Goal: Answer question/provide support: Answer question/provide support

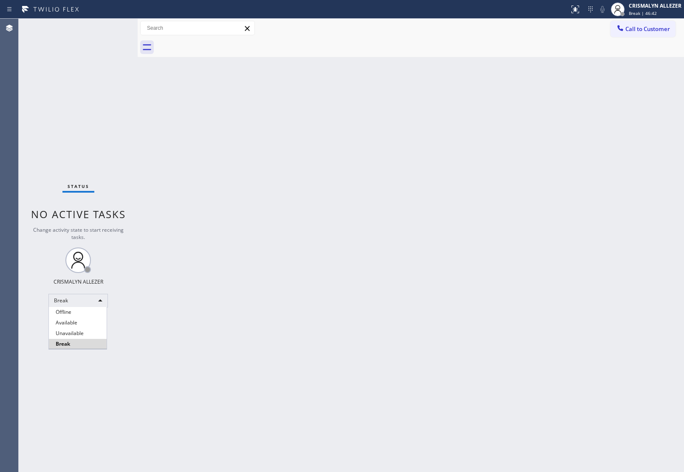
click at [246, 238] on div at bounding box center [342, 236] width 684 height 472
click at [103, 301] on div "Break" at bounding box center [78, 301] width 60 height 14
click at [74, 332] on li "Unavailable" at bounding box center [78, 333] width 58 height 10
click at [642, 30] on span "Call to Customer" at bounding box center [648, 29] width 45 height 8
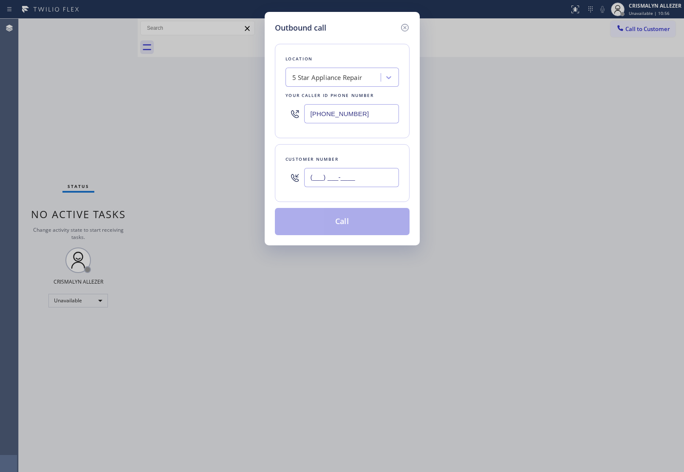
click at [374, 186] on input "(___) ___-____" at bounding box center [351, 177] width 95 height 19
paste input "607) 765-0404"
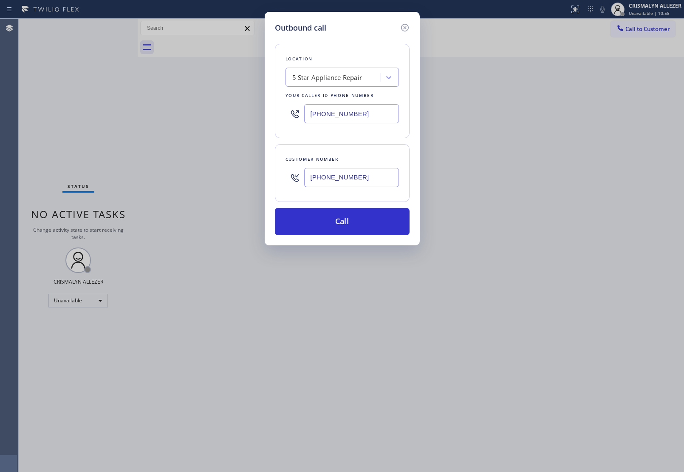
type input "[PHONE_NUMBER]"
drag, startPoint x: 364, startPoint y: 117, endPoint x: 1, endPoint y: 117, distance: 362.7
click at [41, 117] on div "Outbound call Location 5 Star Appliance Repair Your caller id phone number [PHO…" at bounding box center [342, 236] width 684 height 472
paste input "662-533"
type input "[PHONE_NUMBER]"
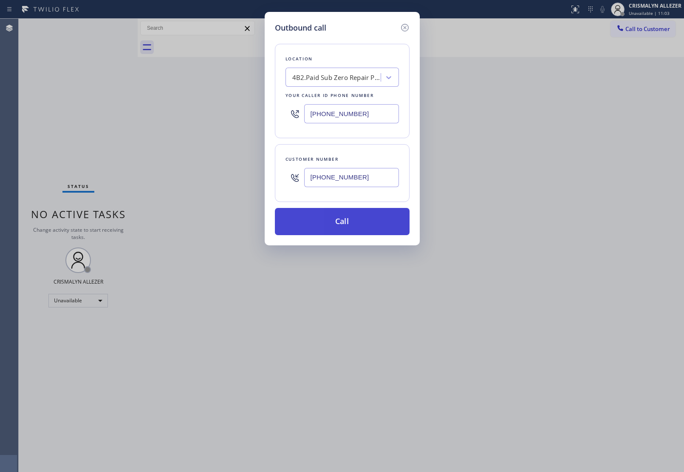
click at [350, 224] on button "Call" at bounding box center [342, 221] width 135 height 27
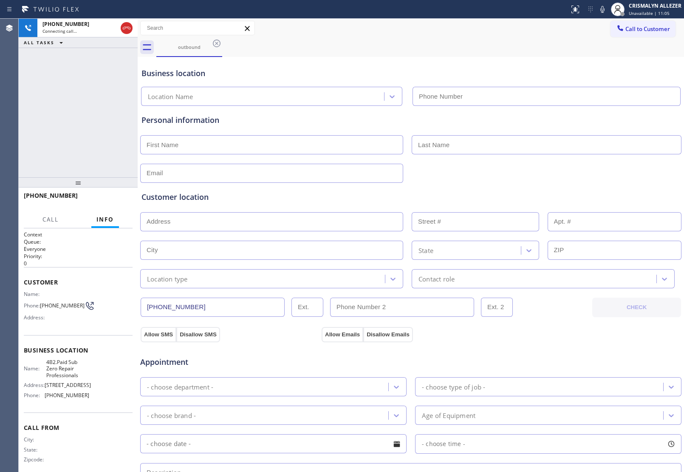
type input "[PHONE_NUMBER]"
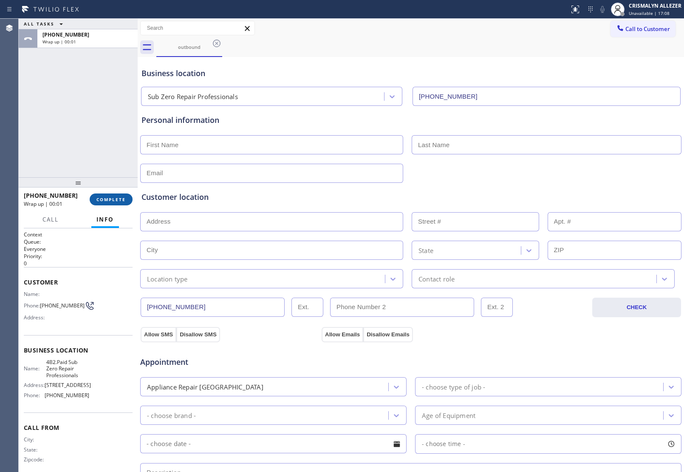
click at [113, 202] on span "COMPLETE" at bounding box center [111, 199] width 29 height 6
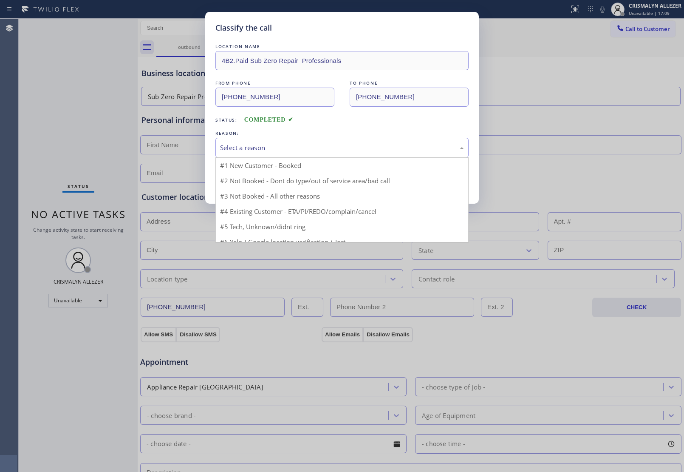
click at [323, 145] on div "Select a reason" at bounding box center [342, 148] width 244 height 10
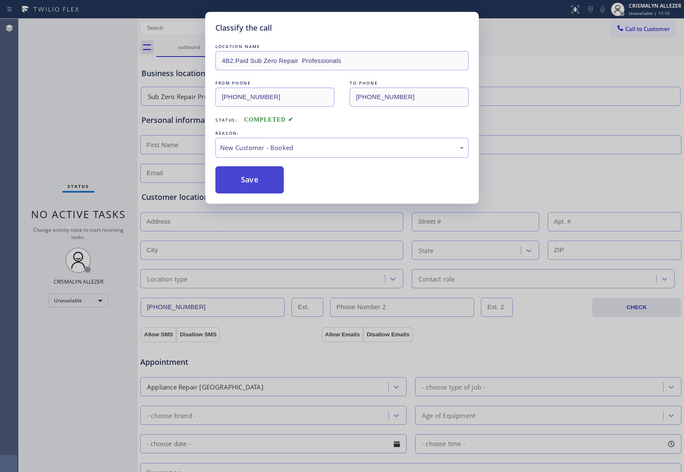
click at [263, 186] on button "Save" at bounding box center [250, 179] width 68 height 27
